Goal: Task Accomplishment & Management: Manage account settings

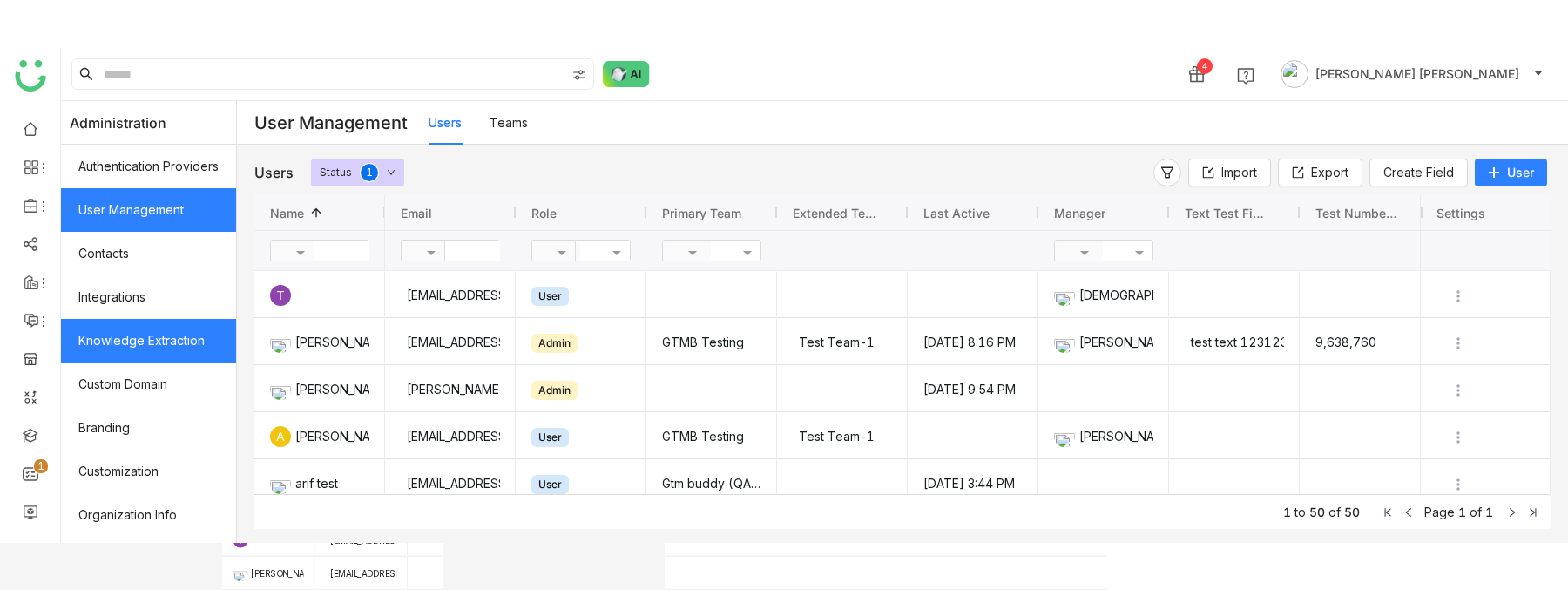
scroll to position [73, 0]
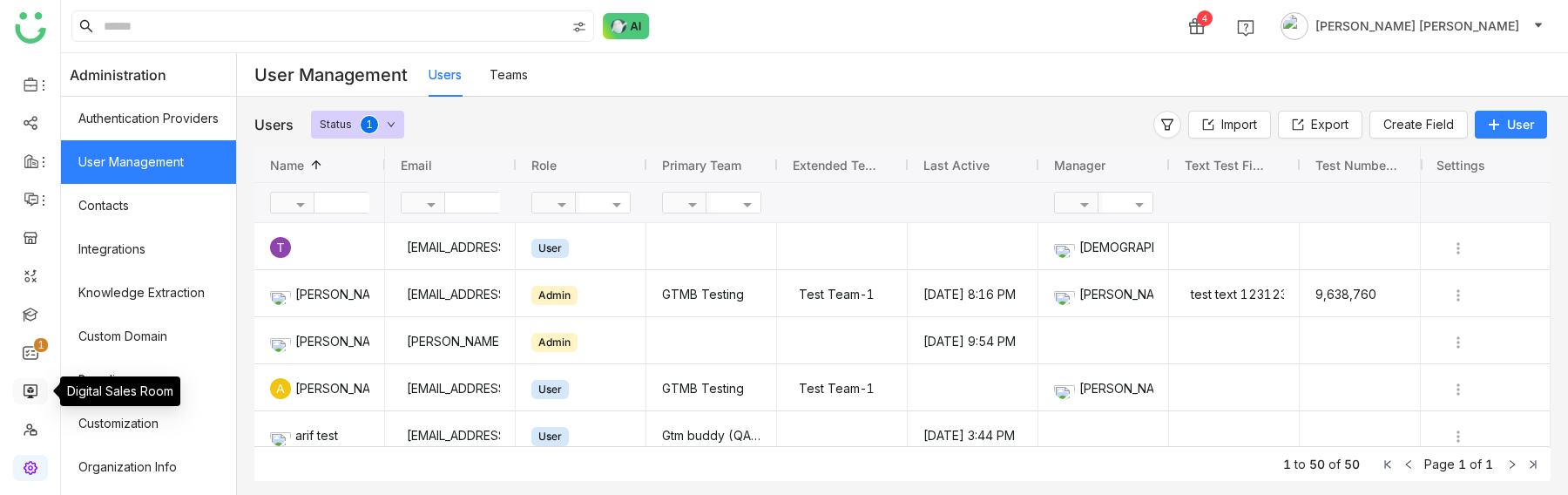
click at [35, 384] on link at bounding box center [30, 390] width 15 height 14
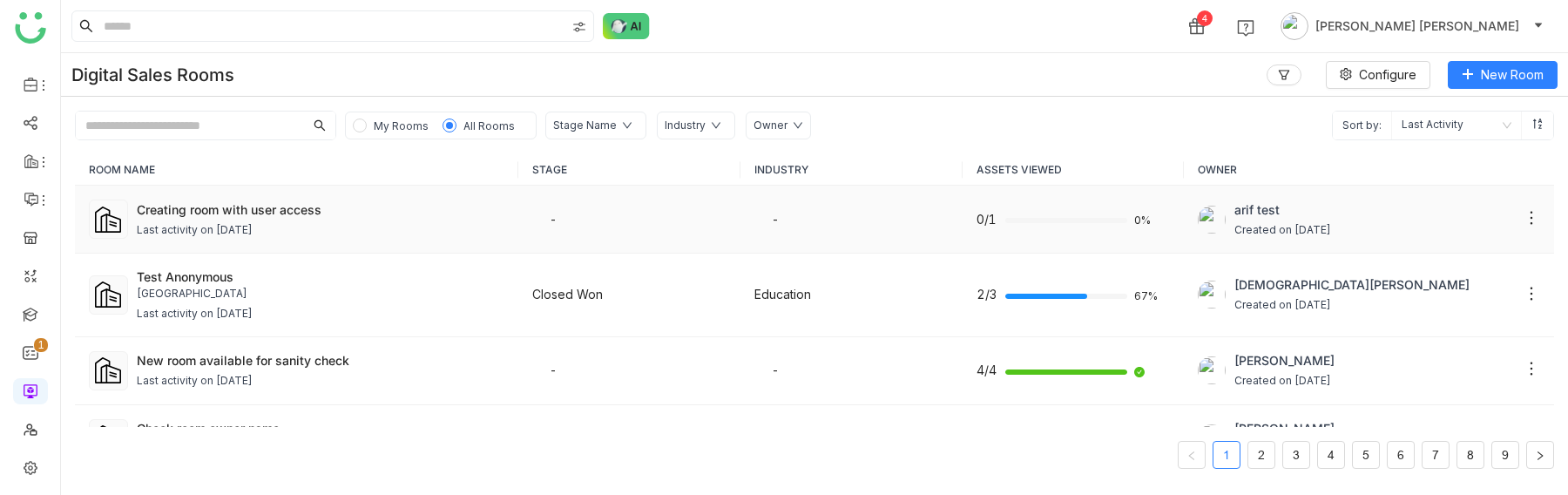
click at [732, 222] on td "-" at bounding box center [629, 220] width 222 height 68
click at [232, 219] on div "Creating room with user access Last activity on [DATE]" at bounding box center [321, 220] width 369 height 39
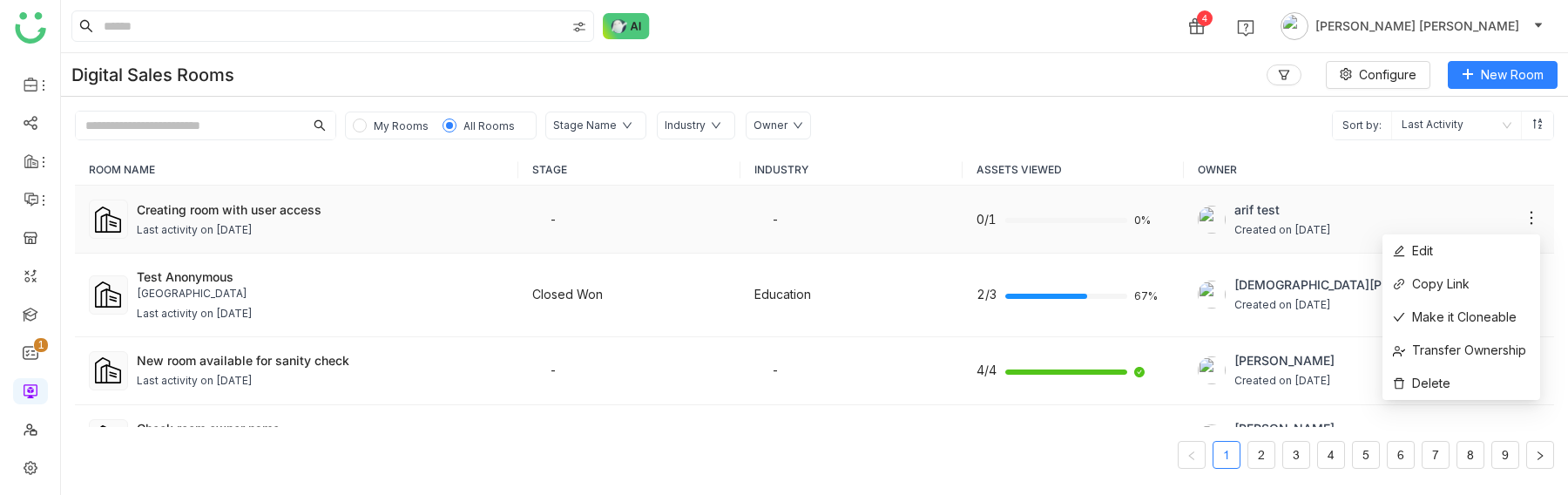
click at [1530, 216] on icon at bounding box center [1531, 217] width 17 height 17
click at [1464, 247] on li "Edit" at bounding box center [1461, 251] width 157 height 33
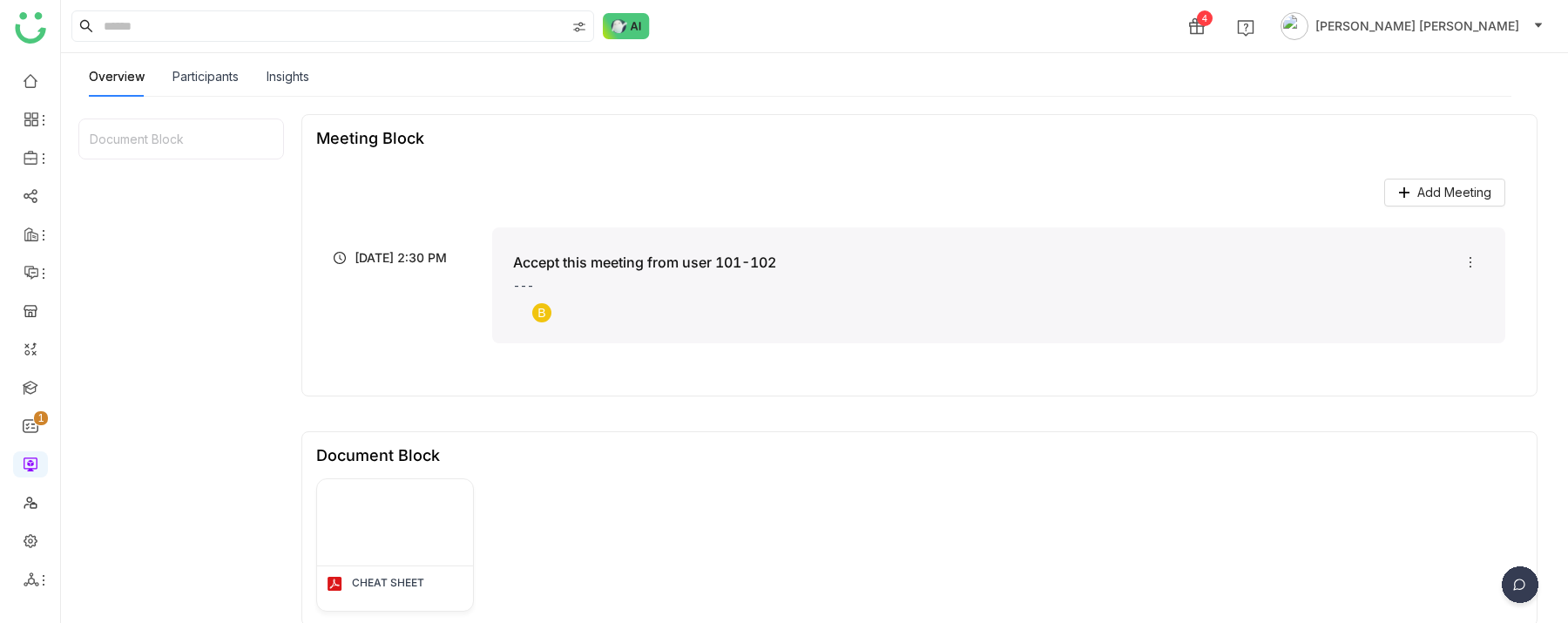
scroll to position [224, 0]
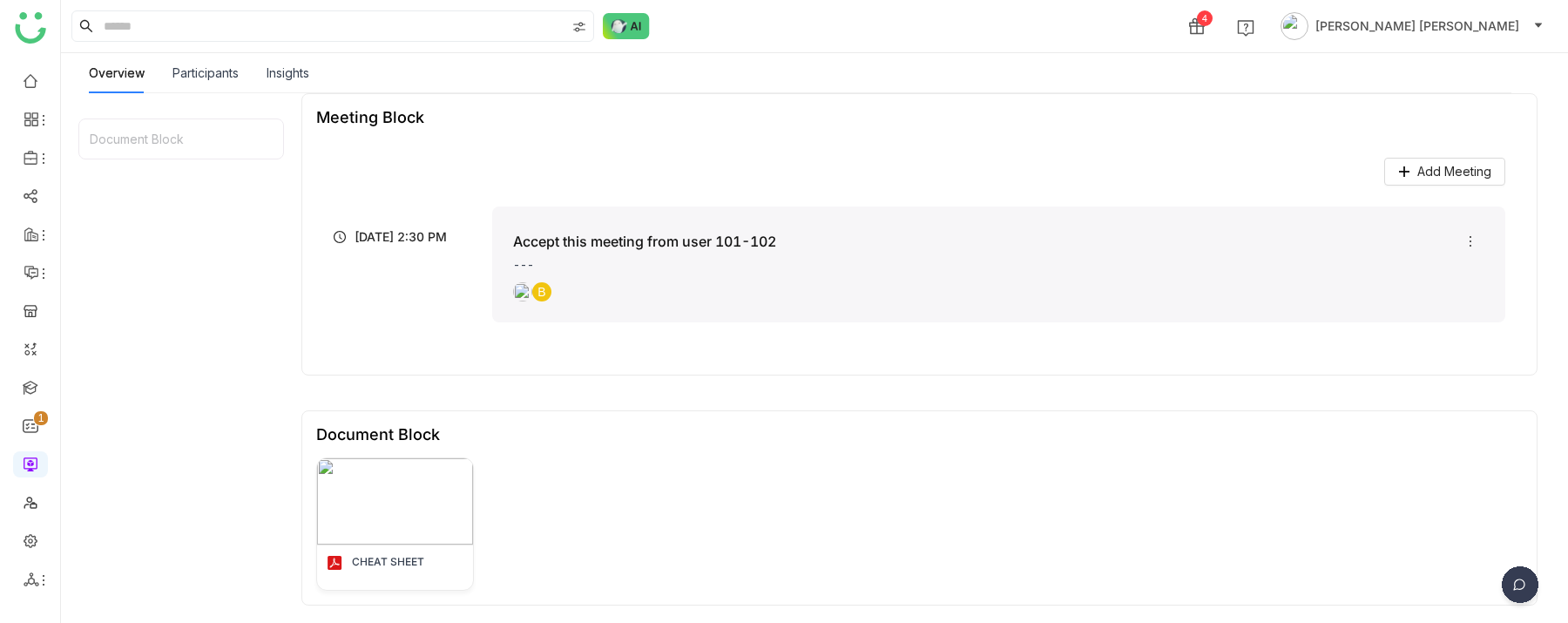
click at [945, 456] on div "Document Block CHEAT SHEET" at bounding box center [919, 508] width 1236 height 195
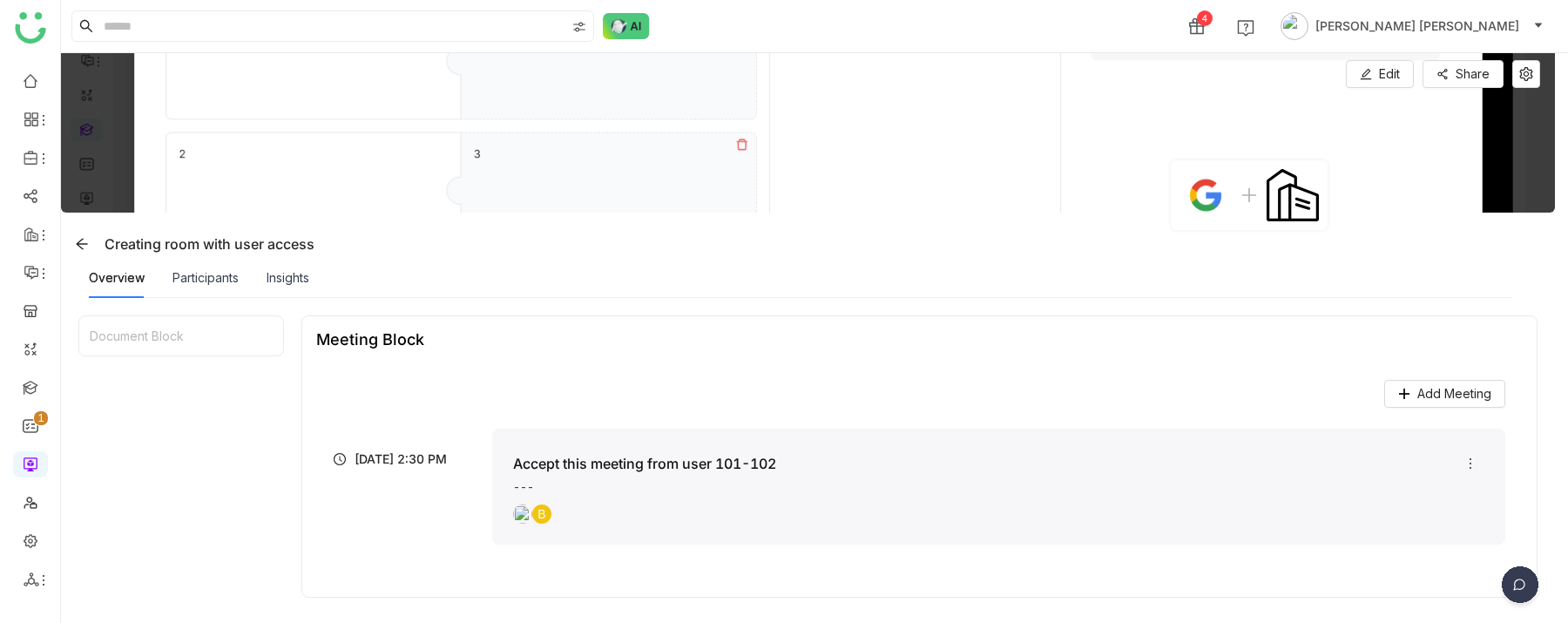
click at [180, 339] on div "Document Block" at bounding box center [181, 337] width 204 height 40
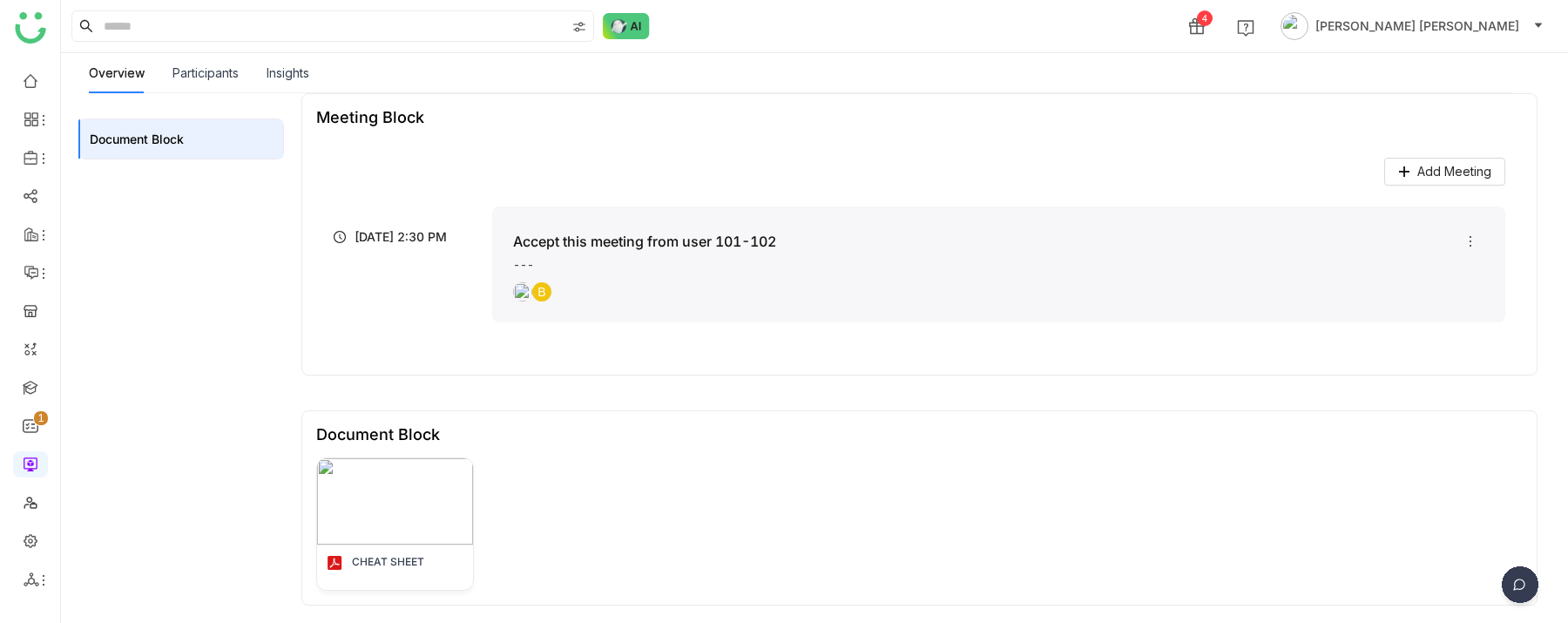
scroll to position [224, 0]
click at [618, 494] on div "CHEAT SHEET" at bounding box center [919, 524] width 1206 height 133
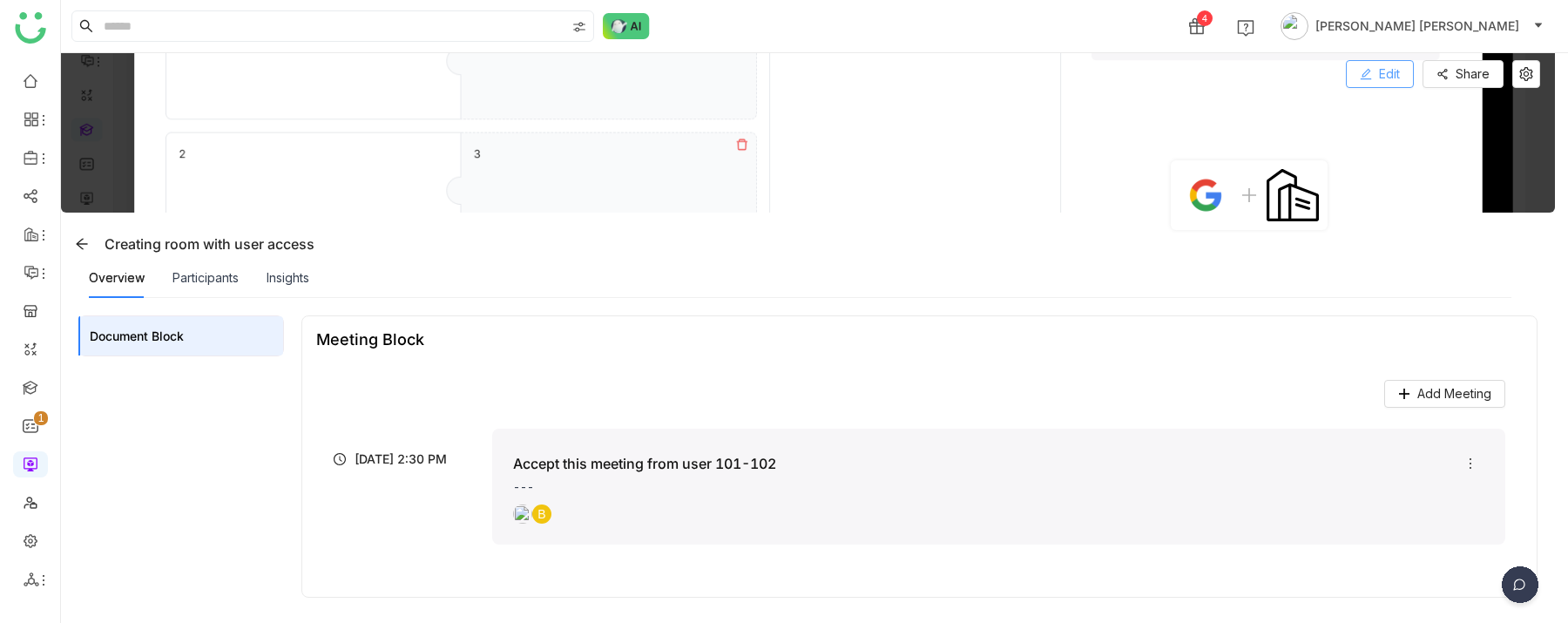
click at [1386, 82] on button "Edit" at bounding box center [1380, 74] width 68 height 28
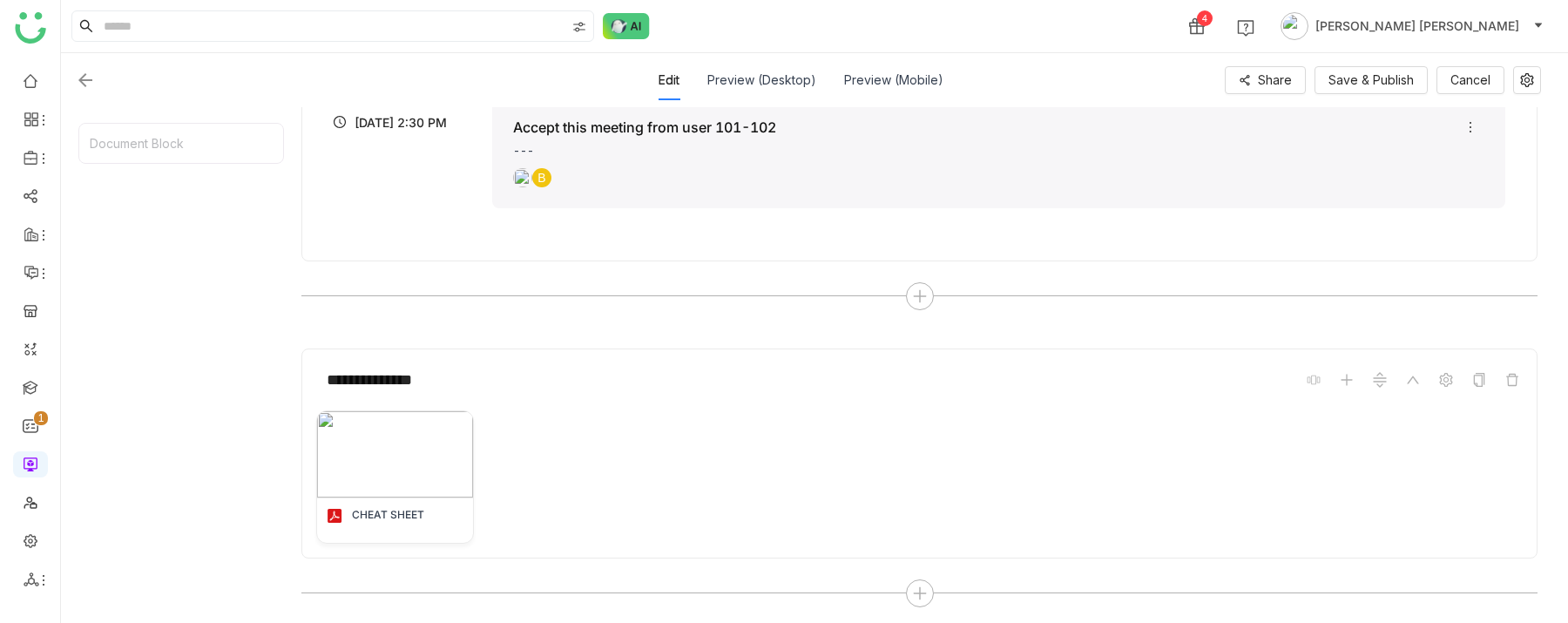
scroll to position [401, 0]
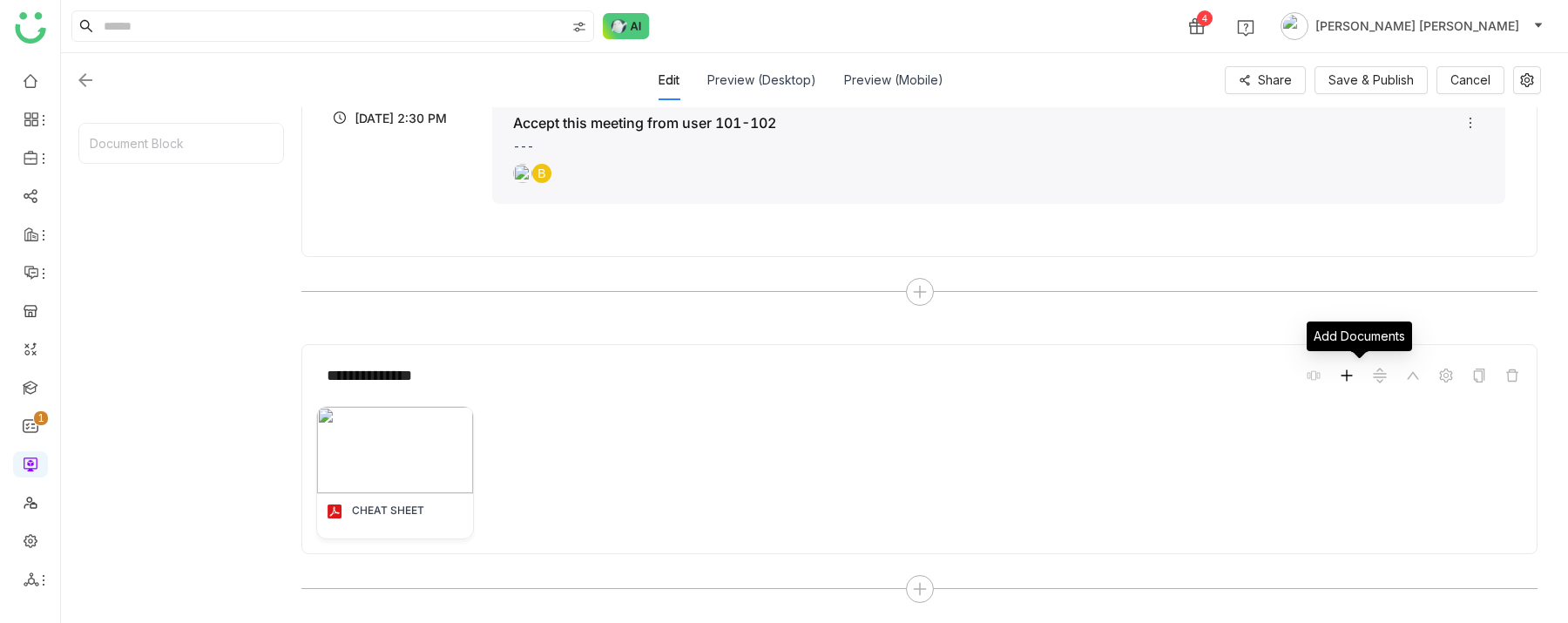
click at [1357, 375] on span at bounding box center [1347, 375] width 21 height 21
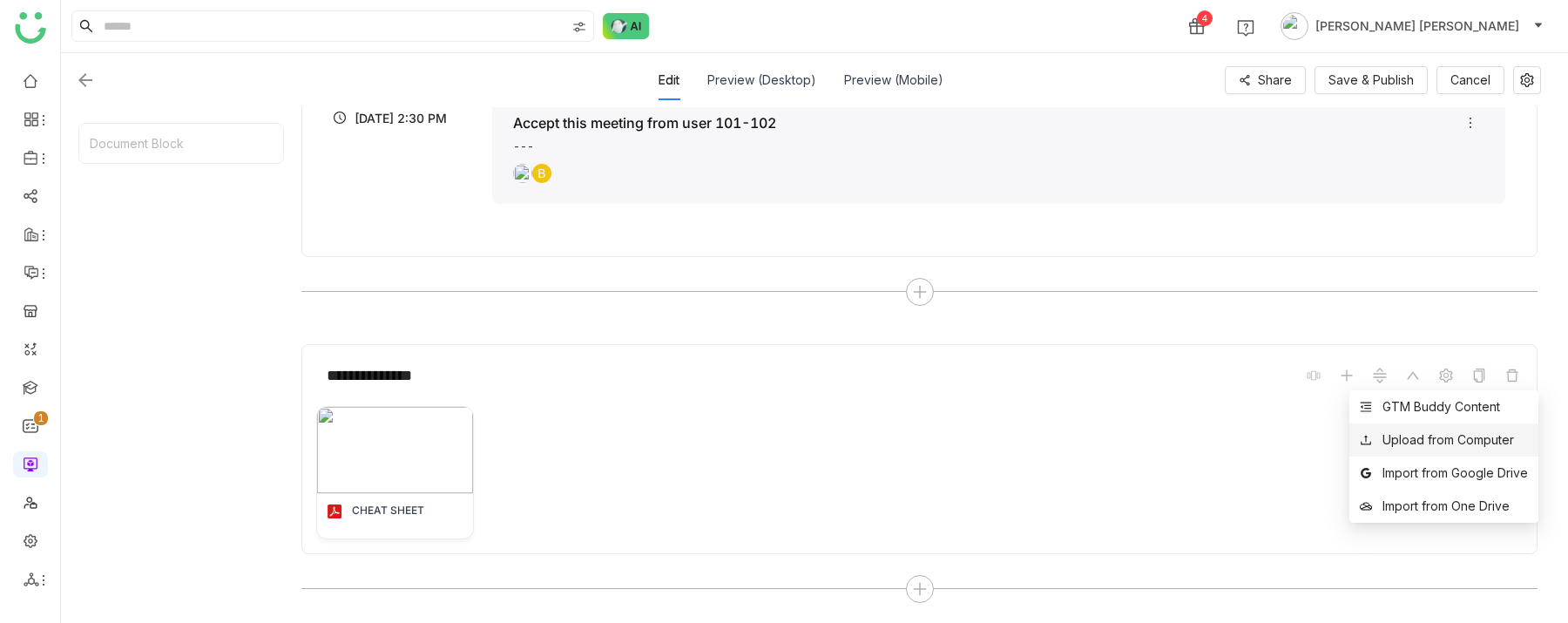
click at [1419, 438] on div "Upload from Computer" at bounding box center [1448, 439] width 131 height 19
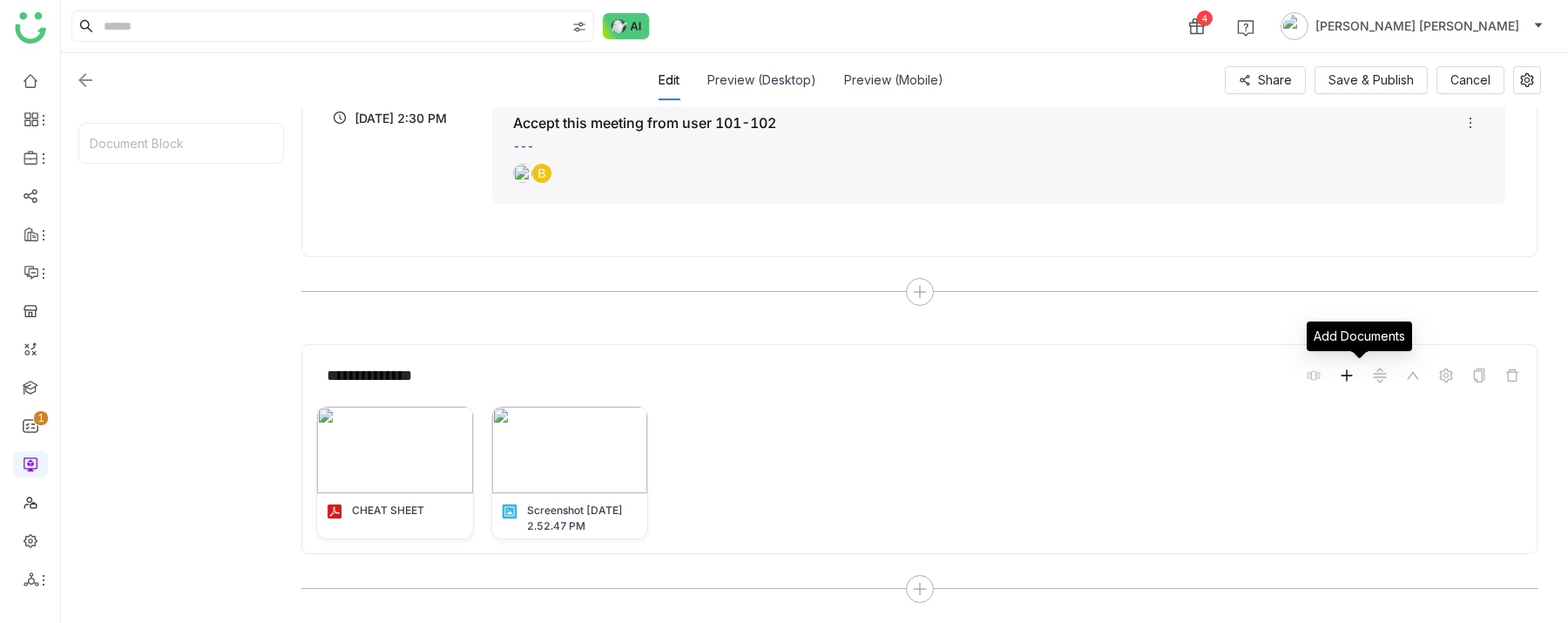
click at [1354, 376] on icon at bounding box center [1346, 375] width 13 height 14
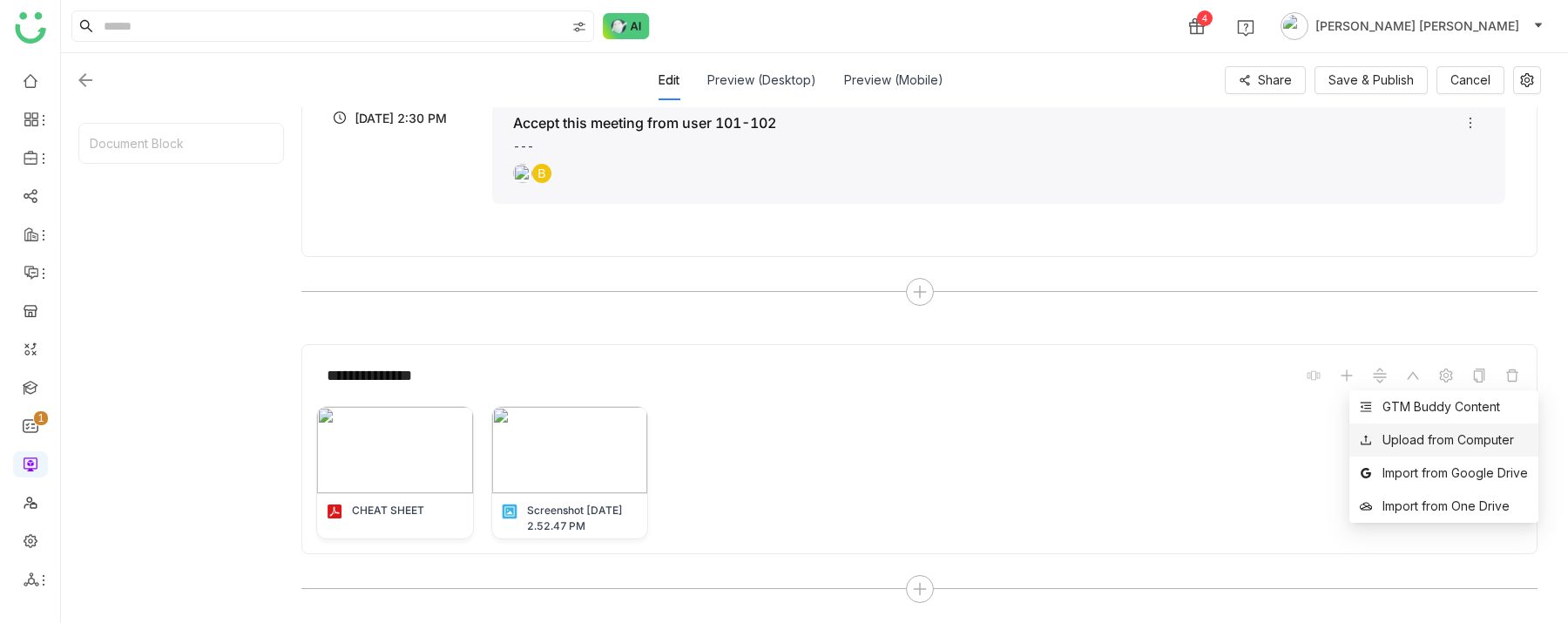
click at [1419, 433] on div "Upload from Computer" at bounding box center [1448, 439] width 131 height 19
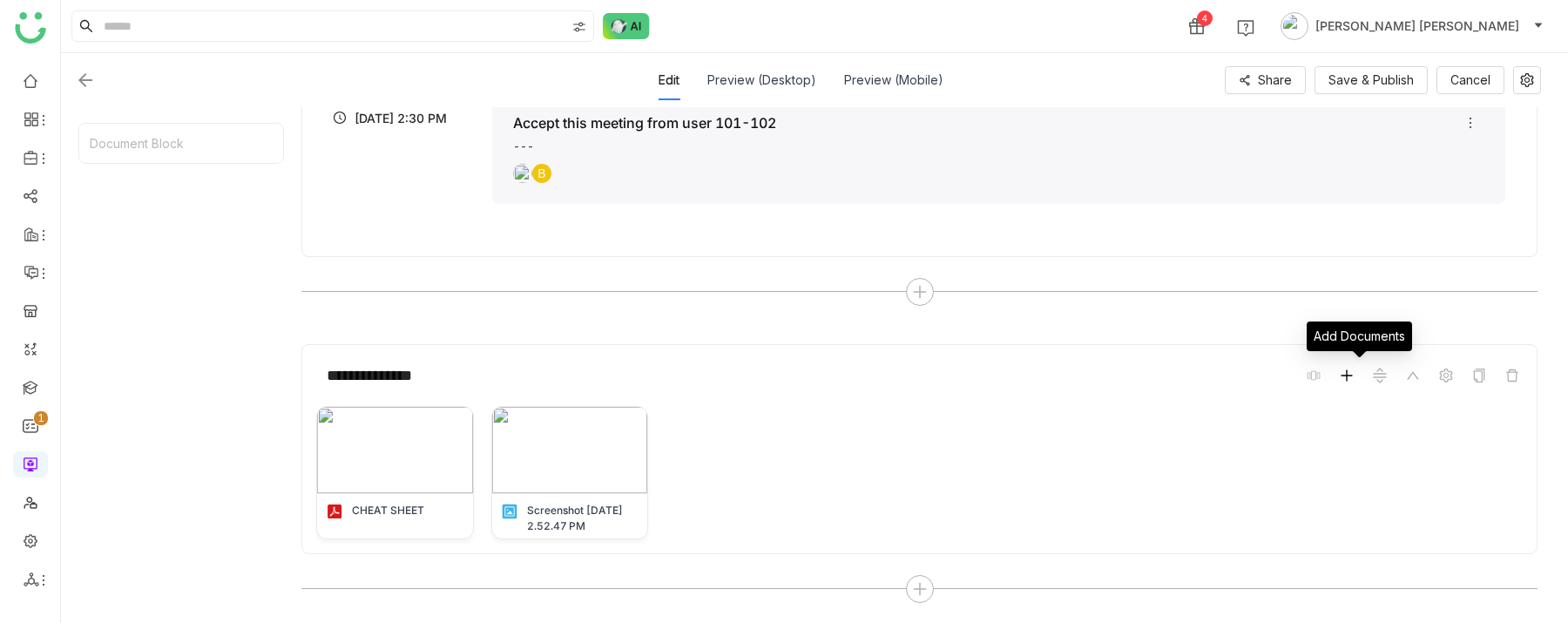
click at [1354, 373] on icon at bounding box center [1346, 375] width 13 height 14
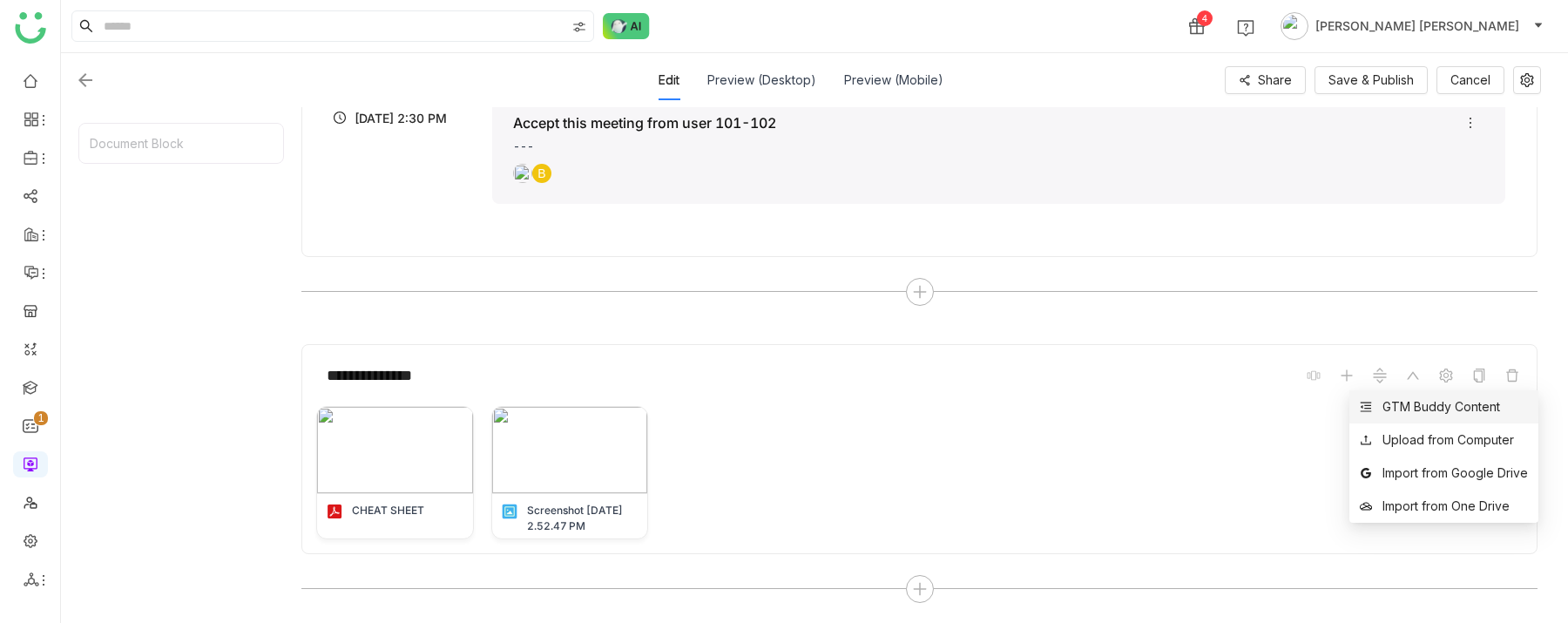
click at [1445, 412] on div "GTM Buddy Content" at bounding box center [1441, 407] width 118 height 19
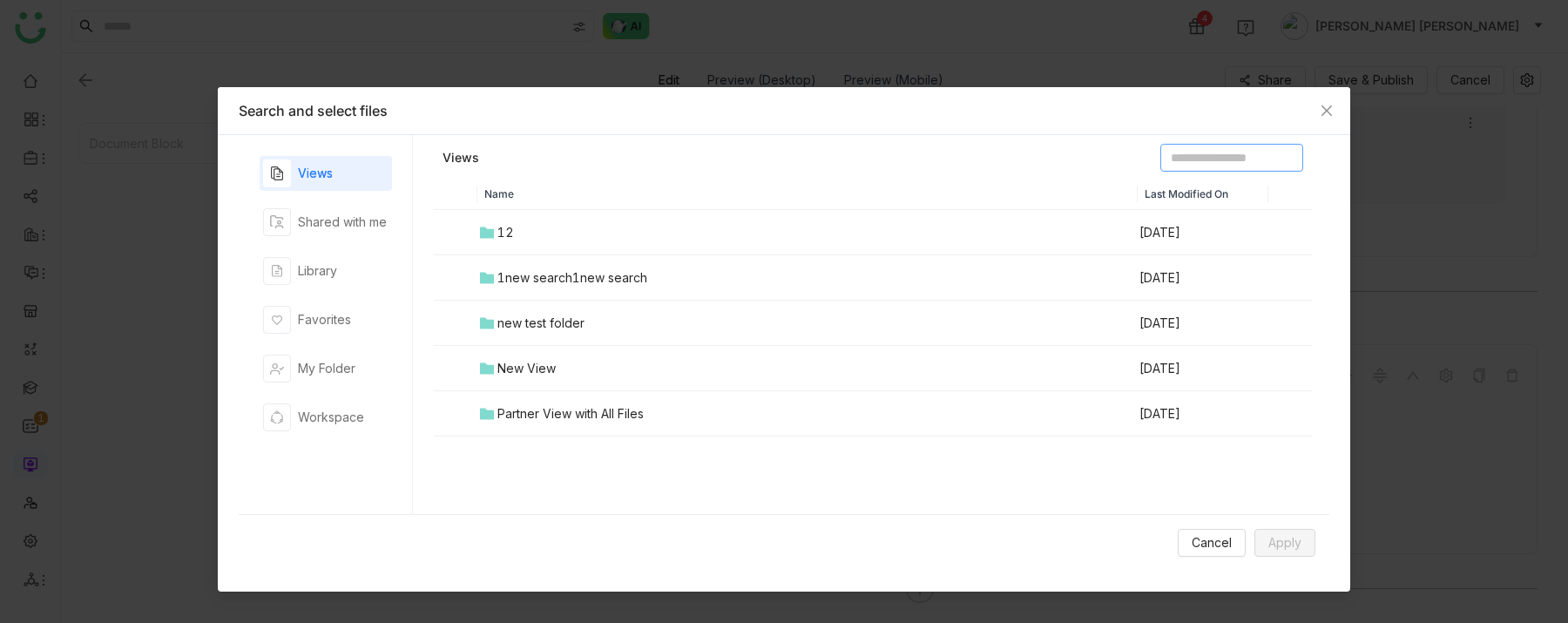
click at [1216, 158] on input at bounding box center [1232, 158] width 143 height 28
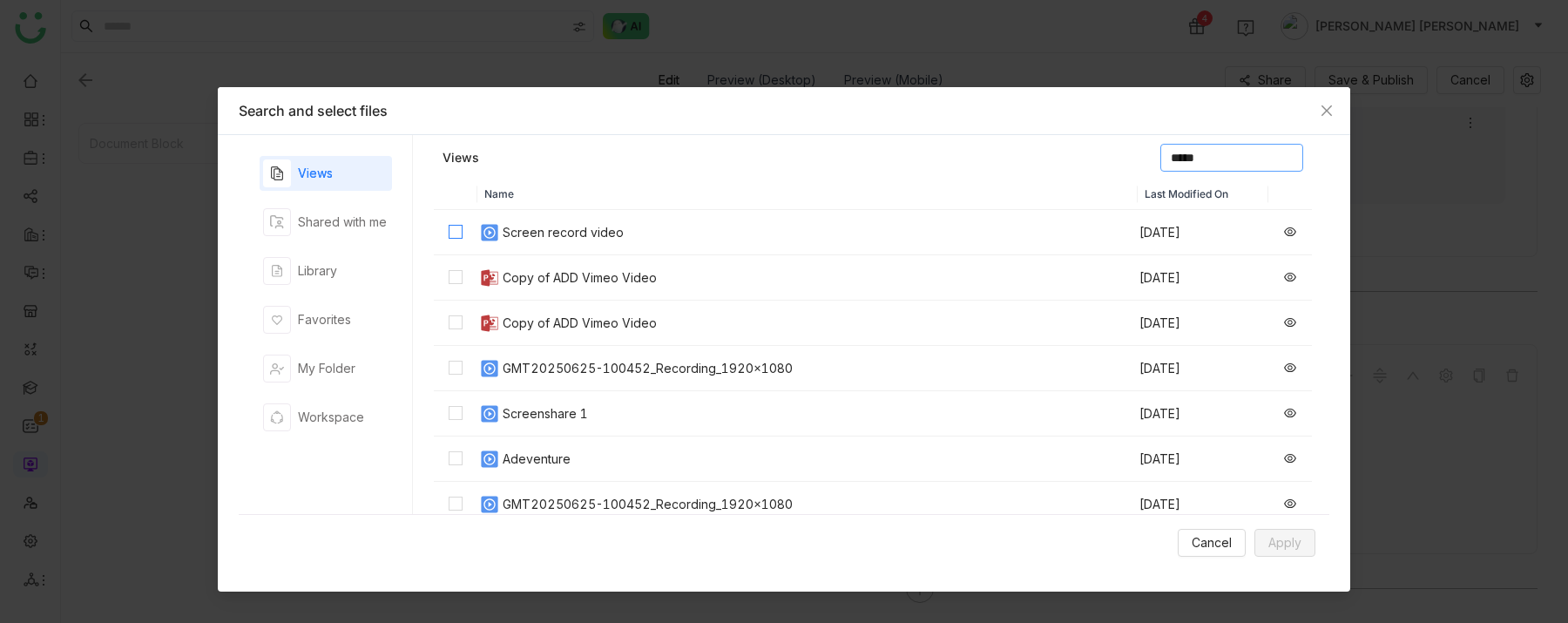
type input "*****"
click at [1292, 494] on span "Apply" at bounding box center [1285, 543] width 33 height 19
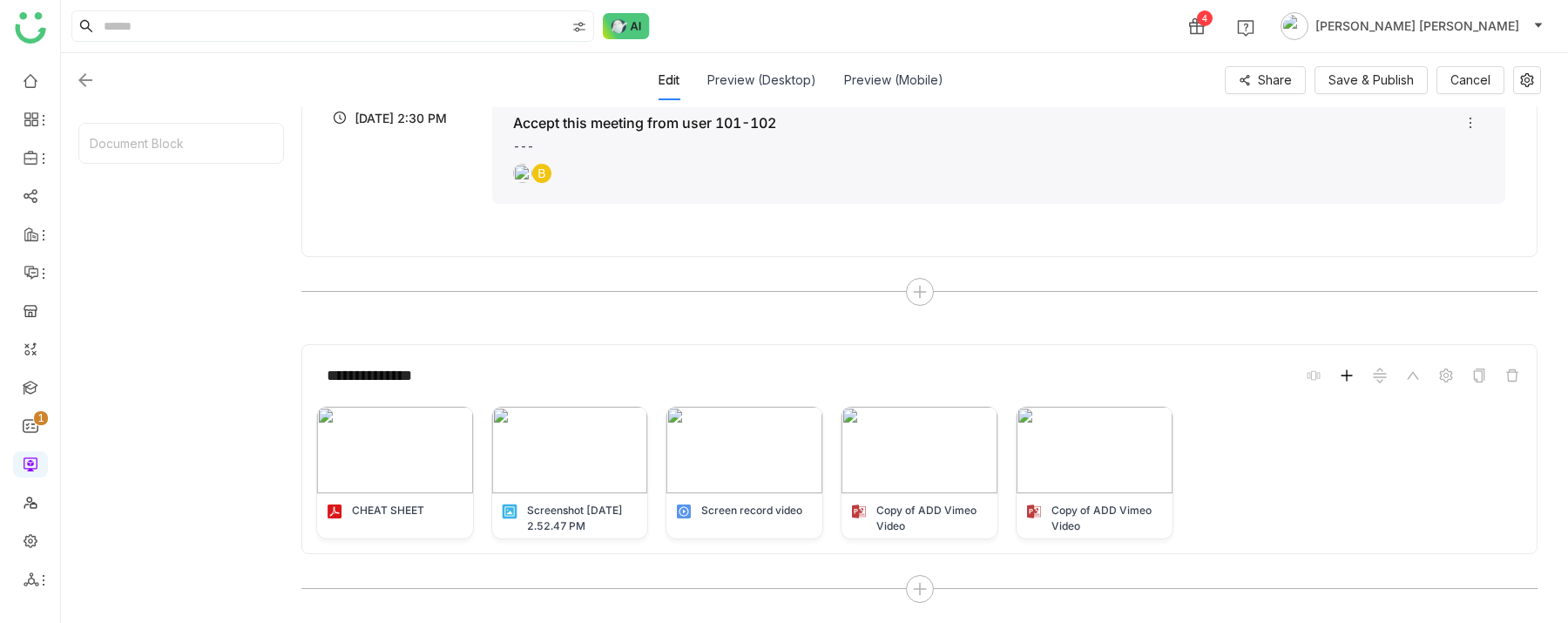
click at [1354, 379] on icon at bounding box center [1346, 375] width 13 height 14
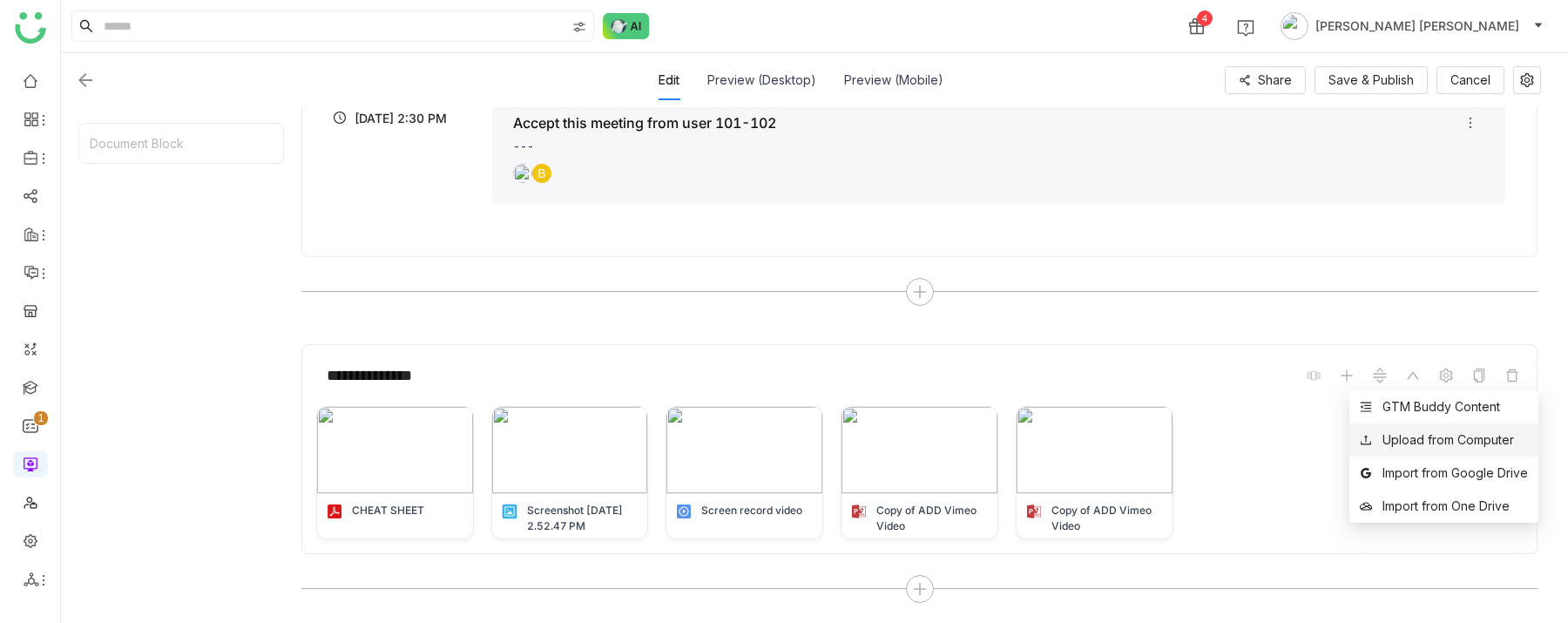
click at [1480, 449] on div "Upload from Computer" at bounding box center [1448, 439] width 131 height 19
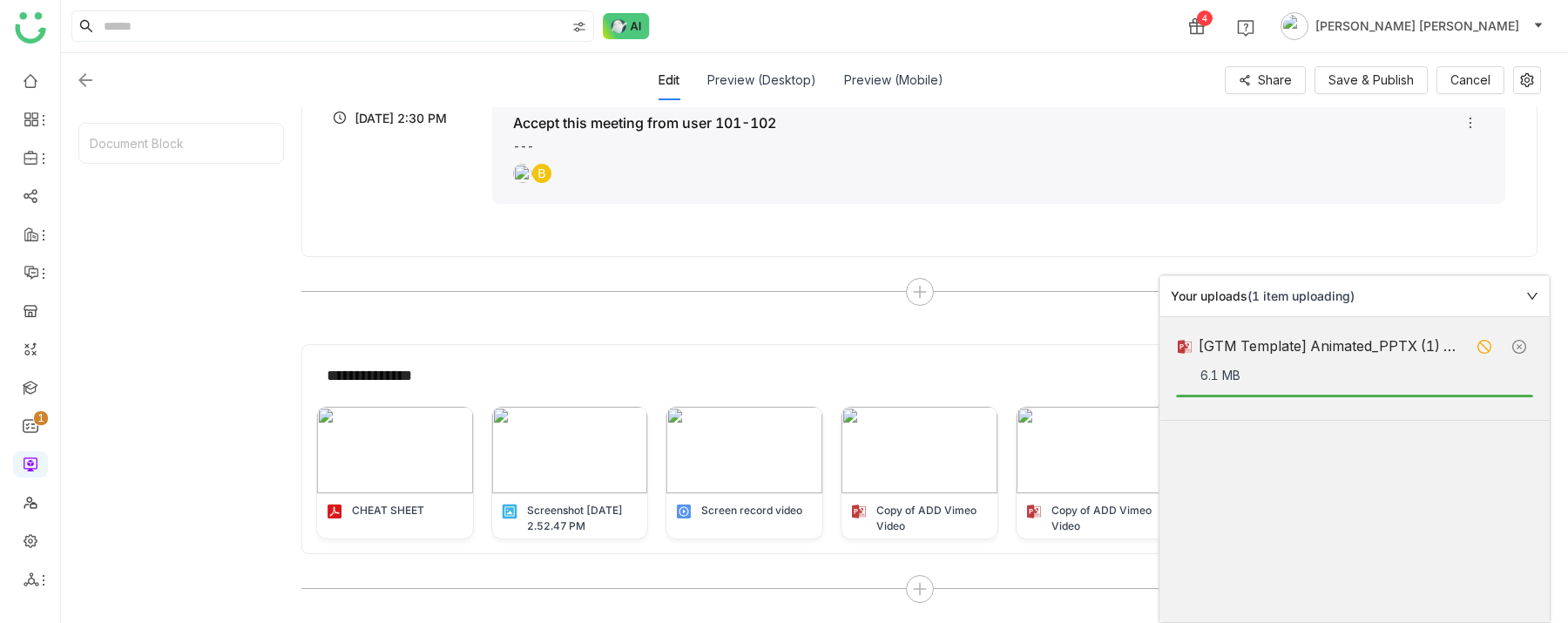
click at [1378, 470] on div "[GTM Template] Animated_PPTX (1) (1).pptx 6.1 MB" at bounding box center [1355, 470] width 389 height 304
click at [1534, 296] on icon at bounding box center [1533, 296] width 11 height 7
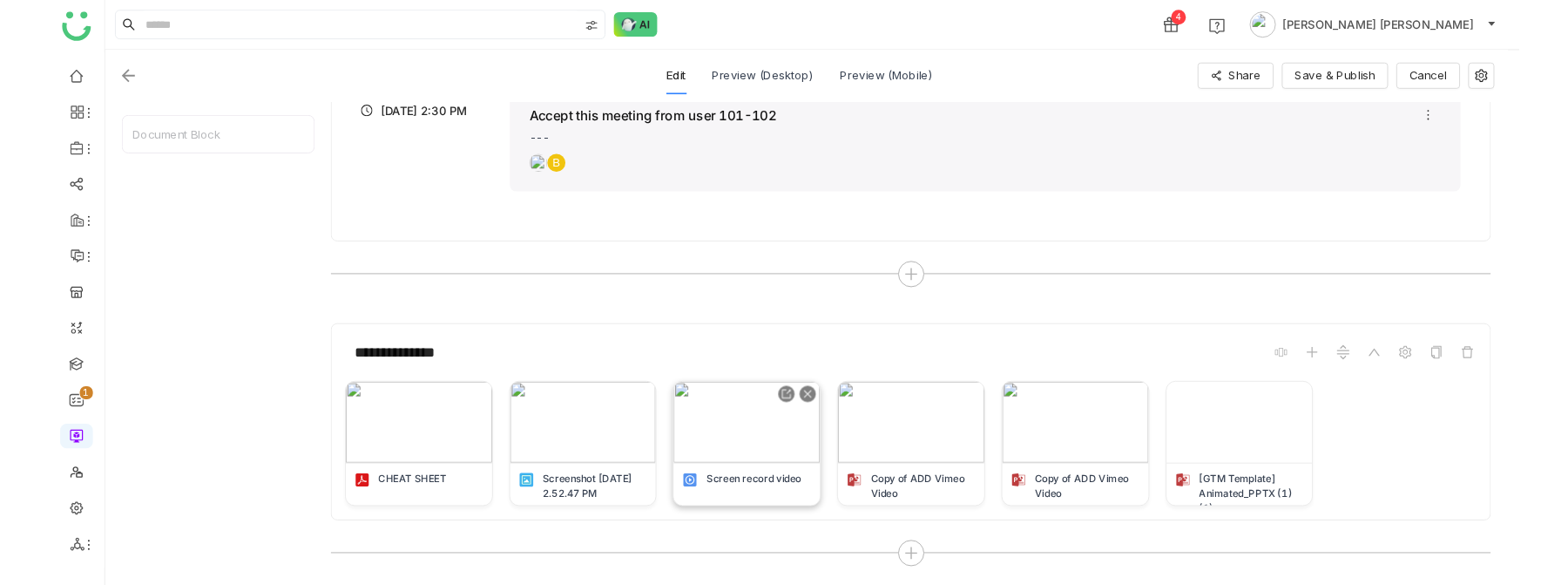
scroll to position [0, 0]
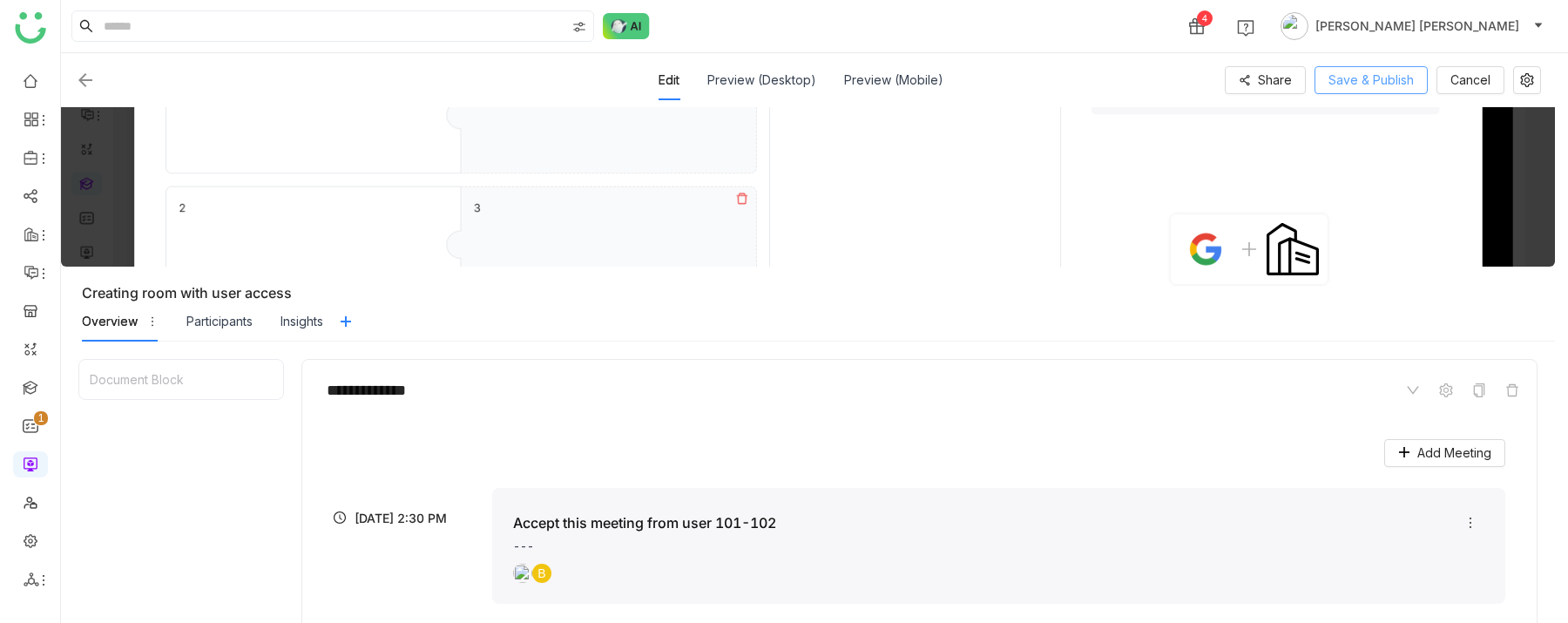
click at [1382, 81] on span "Save & Publish" at bounding box center [1371, 79] width 85 height 19
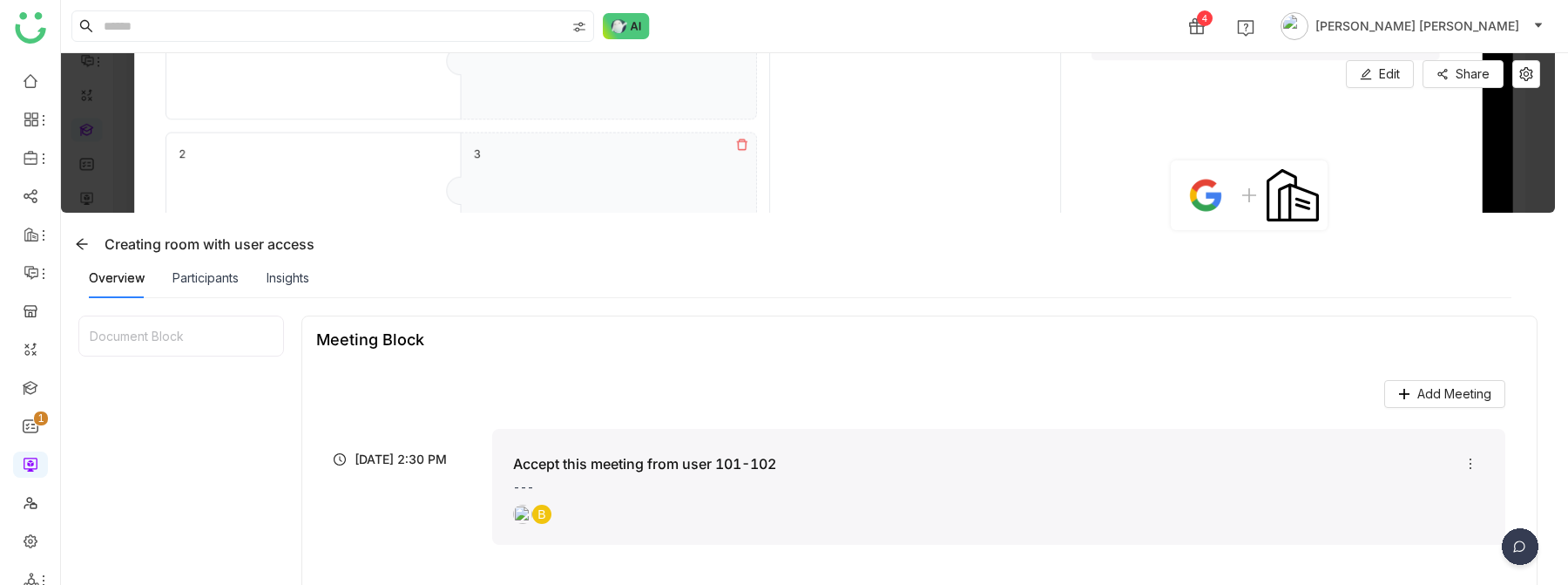
scroll to position [263, 0]
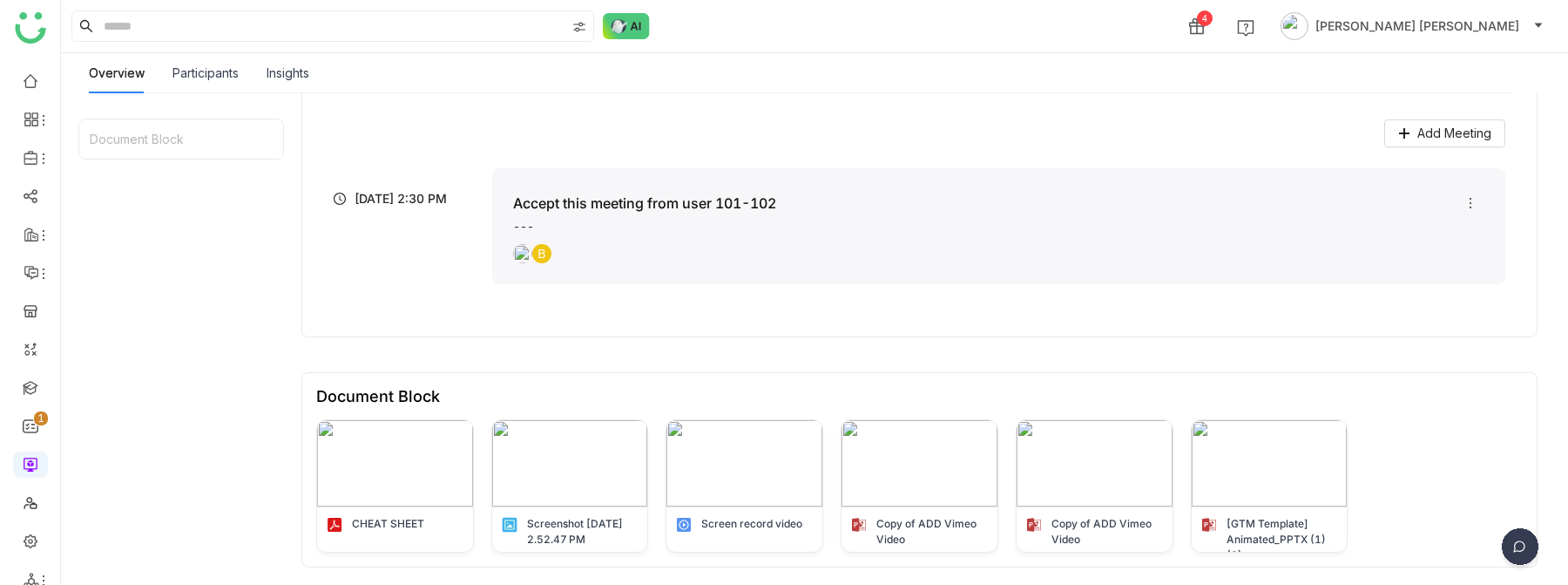
click at [1123, 338] on div "Meeting Block Add Meeting [DATE] 2:30 PM Accept this meeting from user 101-102 …" at bounding box center [919, 310] width 1236 height 512
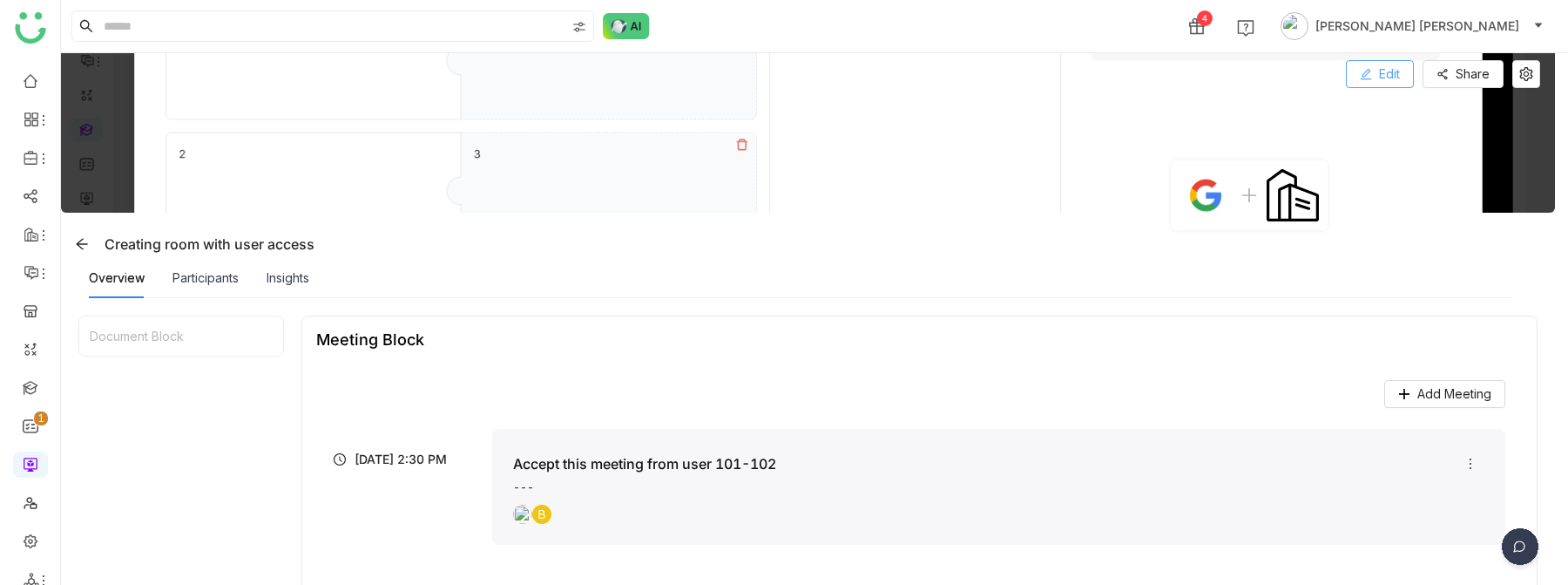
click at [1372, 69] on icon at bounding box center [1366, 75] width 12 height 12
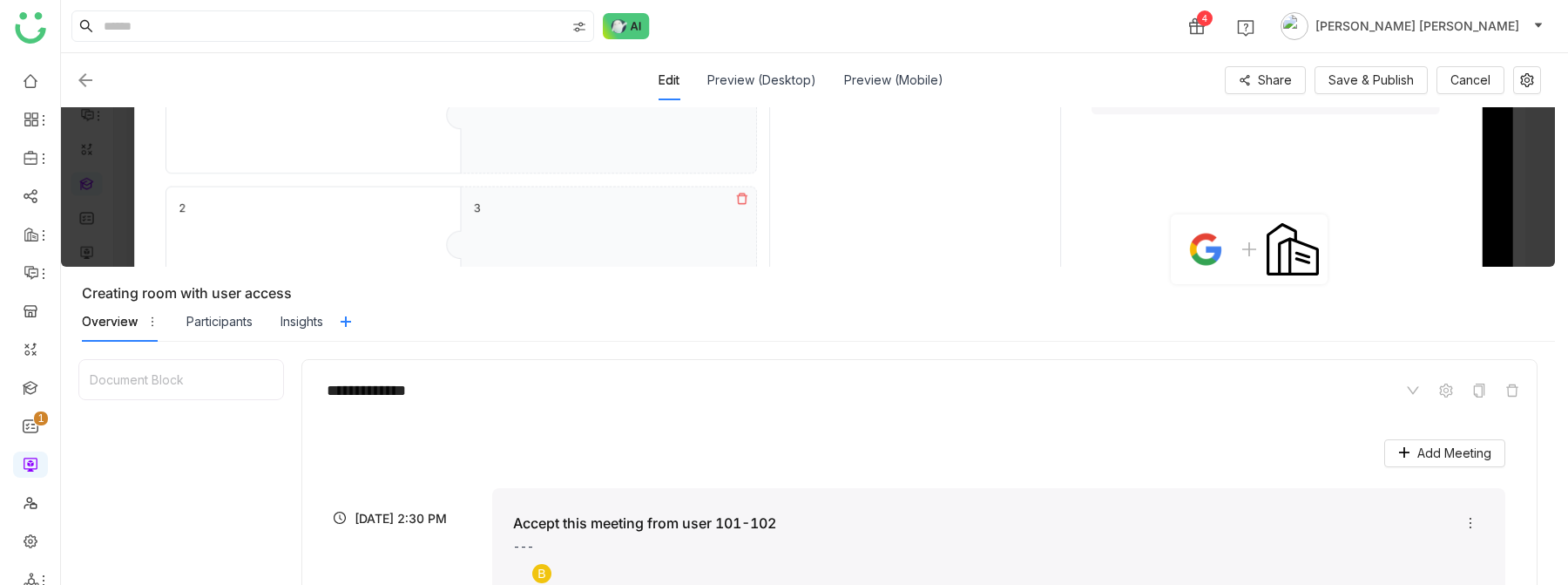
scroll to position [438, 0]
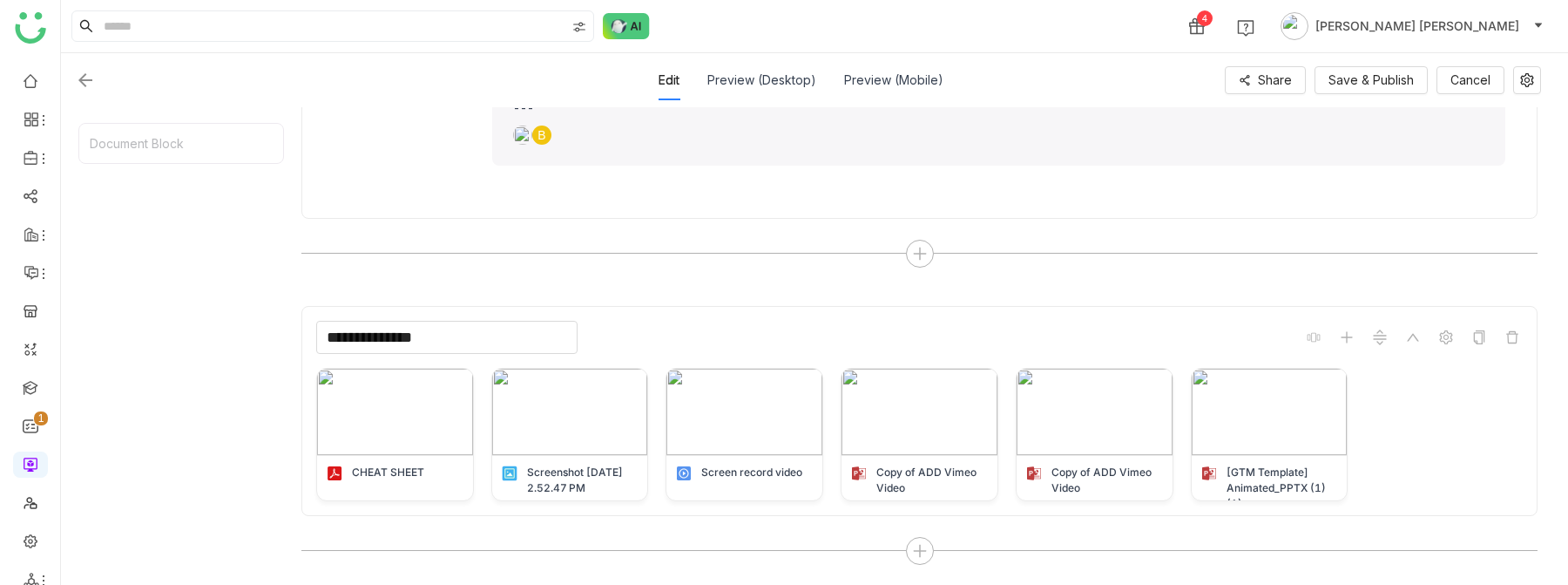
click at [472, 334] on input "**********" at bounding box center [447, 337] width 262 height 33
type input "**********"
click at [1372, 77] on span "Save & Publish" at bounding box center [1371, 79] width 85 height 19
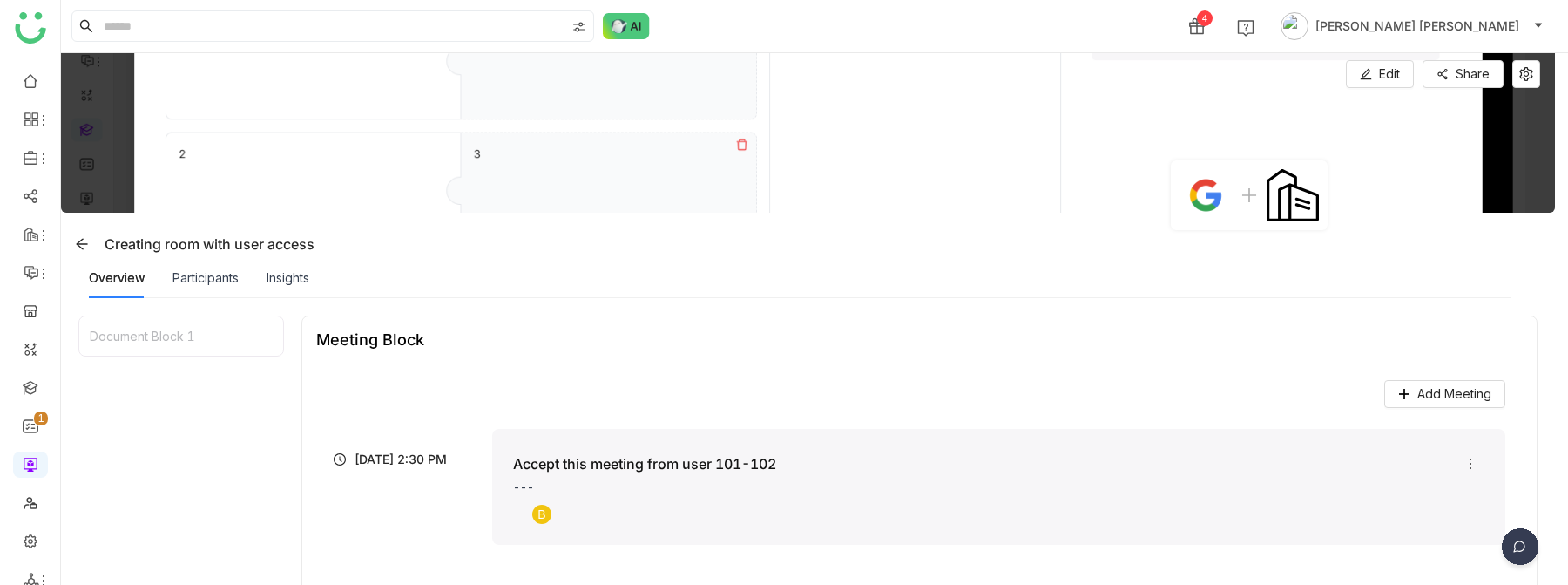
scroll to position [263, 0]
